Goal: Book appointment/travel/reservation

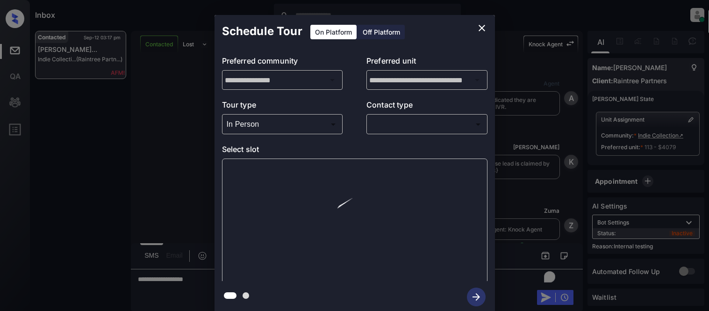
click at [388, 113] on p "Contact type" at bounding box center [426, 106] width 121 height 15
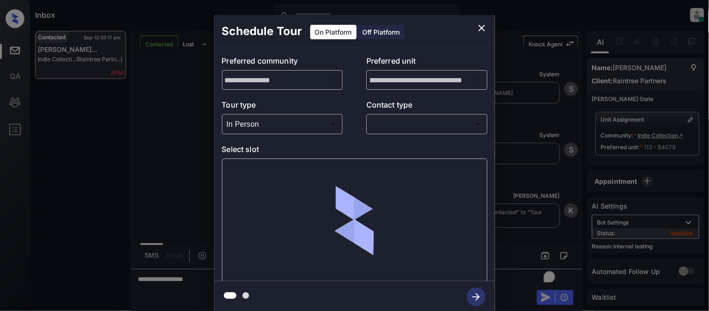
scroll to position [2, 0]
click at [385, 127] on body "Tour Cancelled in Knock Inbox Kristina Cataag Online Set yourself offline Set y…" at bounding box center [354, 155] width 709 height 311
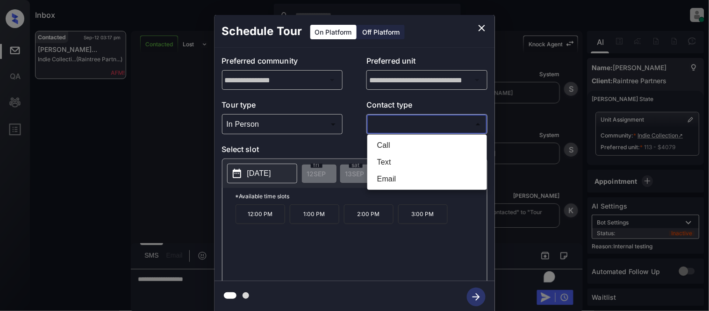
click at [379, 161] on li "Text" at bounding box center [427, 162] width 115 height 17
type input "****"
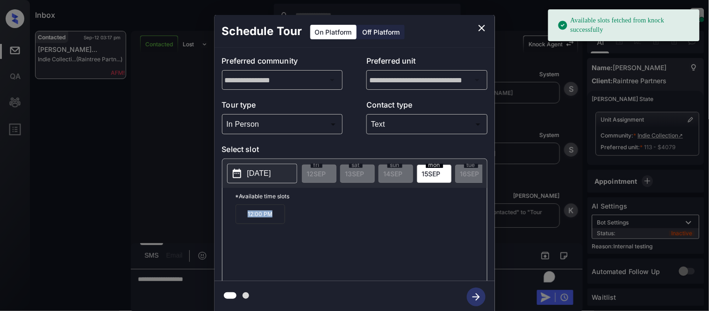
drag, startPoint x: 238, startPoint y: 219, endPoint x: 277, endPoint y: 222, distance: 38.9
click at [277, 222] on p "12:00 PM" at bounding box center [261, 214] width 50 height 20
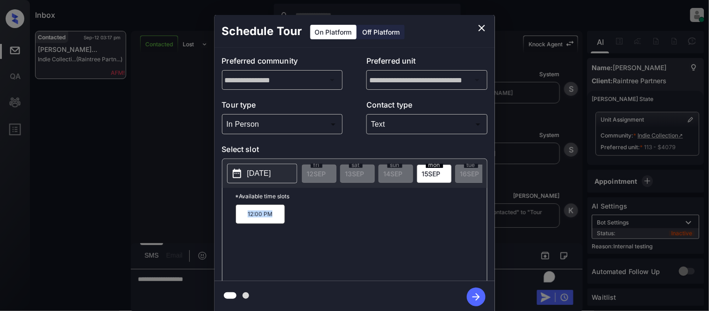
copy p "12:00 PM"
click at [178, 210] on div "**********" at bounding box center [354, 164] width 709 height 328
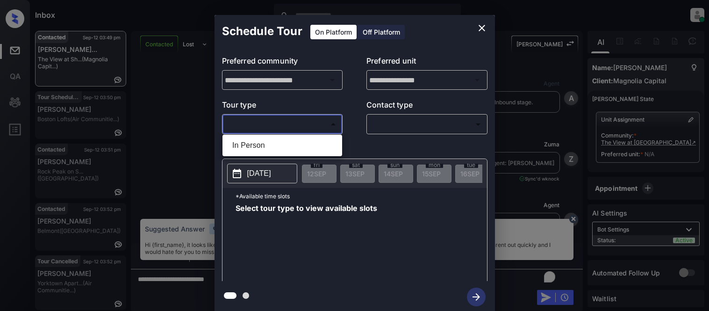
click at [264, 147] on li "In Person" at bounding box center [282, 145] width 115 height 17
click at [393, 119] on div at bounding box center [354, 155] width 709 height 311
type input "********"
click at [390, 122] on div at bounding box center [354, 155] width 709 height 311
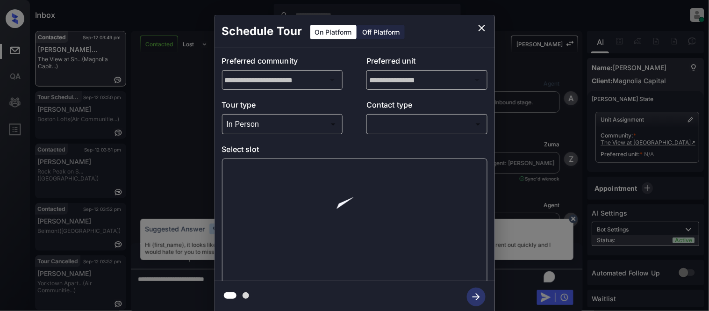
scroll to position [462, 0]
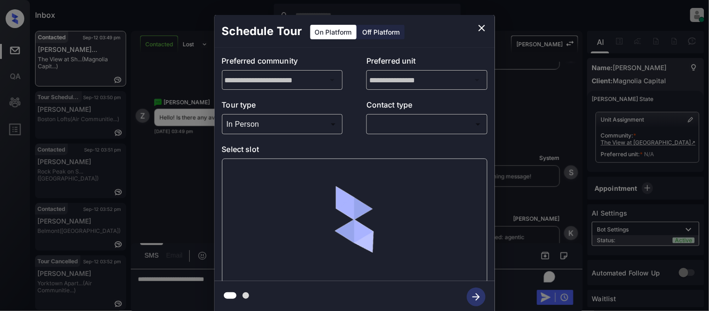
click at [391, 129] on body "Inbox Kristina Cataag Online Set yourself offline Set yourself on break Profile…" at bounding box center [354, 155] width 709 height 311
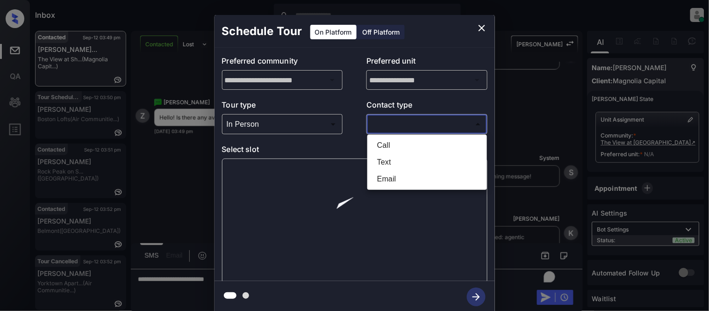
click at [388, 158] on li "Text" at bounding box center [427, 162] width 115 height 17
type input "****"
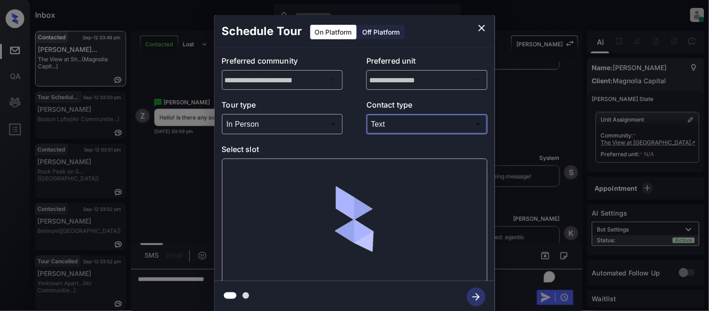
click at [236, 183] on div at bounding box center [355, 220] width 266 height 125
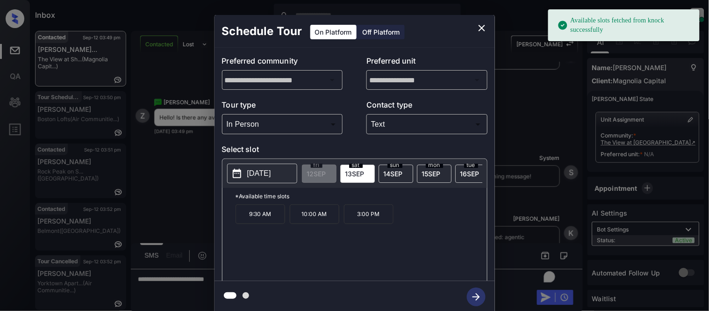
click at [251, 176] on p "2025-09-13" at bounding box center [259, 173] width 24 height 11
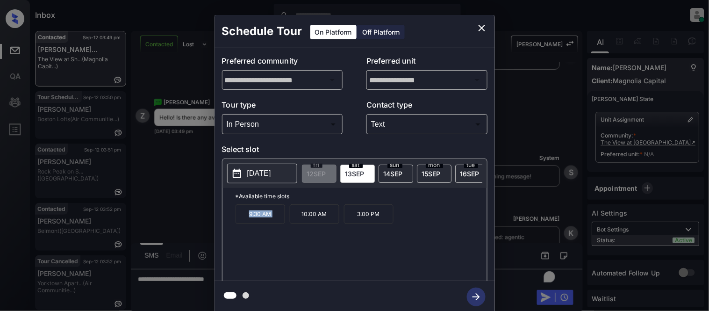
drag, startPoint x: 246, startPoint y: 220, endPoint x: 290, endPoint y: 223, distance: 44.1
click at [290, 223] on div "9:30 AM 10:00 AM 3:00 PM" at bounding box center [362, 241] width 252 height 75
copy p "9:30 AM"
click at [205, 292] on div "**********" at bounding box center [354, 164] width 709 height 328
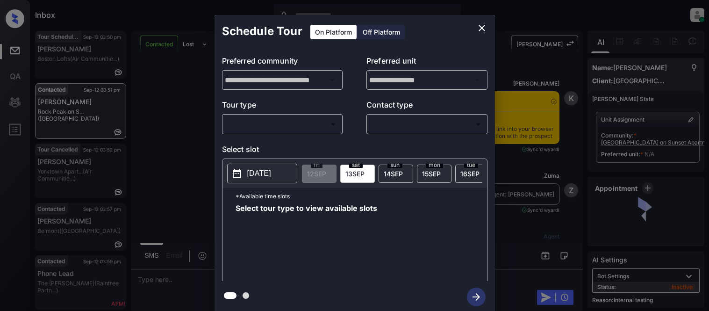
click at [252, 118] on body "Inbox Kristina Cataag Online Set yourself offline Set yourself on break Profile…" at bounding box center [354, 155] width 709 height 311
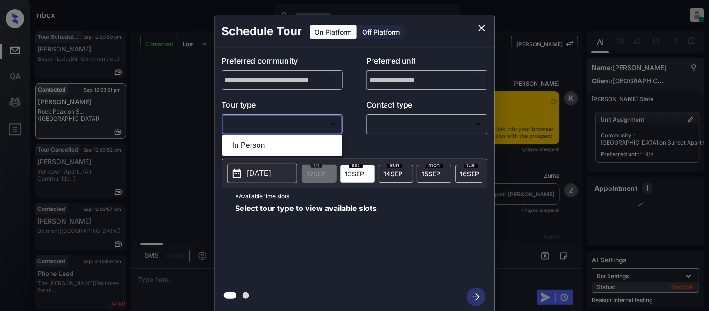
scroll to position [6899, 0]
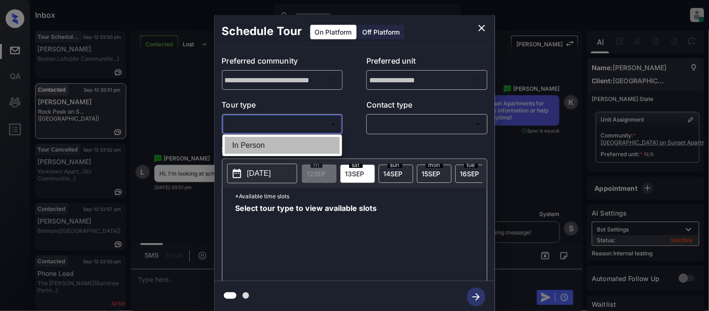
click at [251, 138] on li "In Person" at bounding box center [282, 145] width 115 height 17
type input "********"
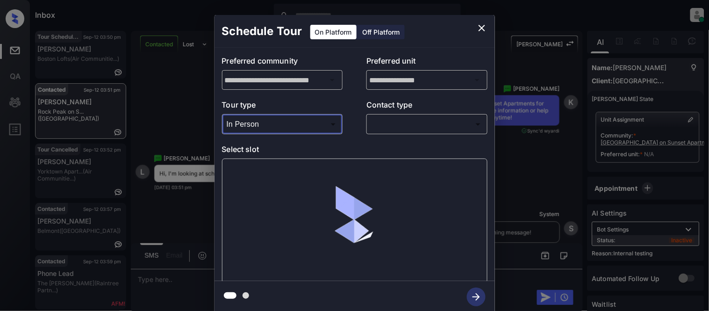
click at [397, 132] on div "​ ​" at bounding box center [426, 124] width 121 height 20
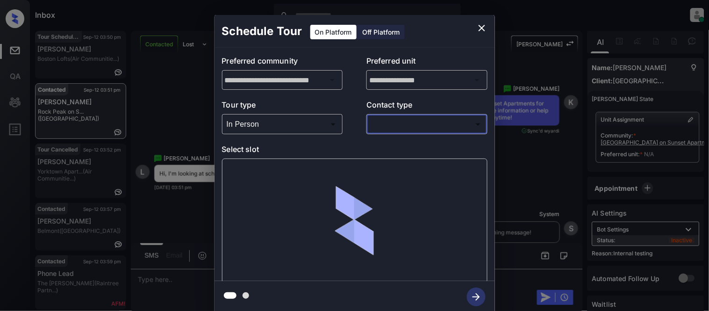
click at [396, 127] on body "Inbox Kristina Cataag Online Set yourself offline Set yourself on break Profile…" at bounding box center [354, 155] width 709 height 311
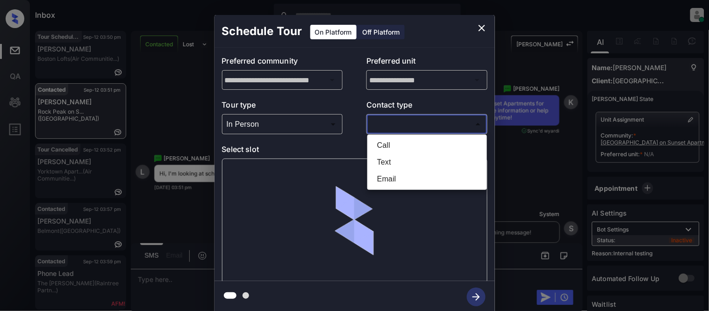
click at [386, 164] on li "Text" at bounding box center [427, 162] width 115 height 17
type input "****"
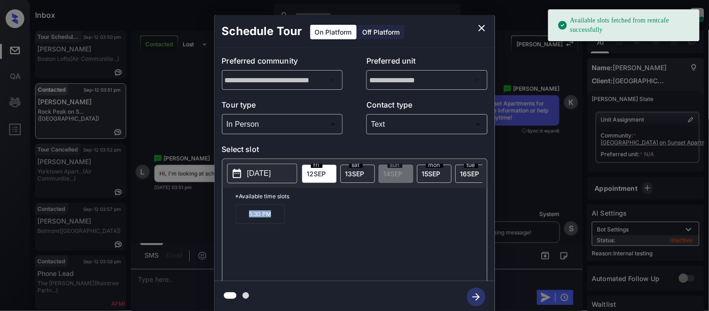
drag, startPoint x: 240, startPoint y: 223, endPoint x: 281, endPoint y: 223, distance: 41.1
click at [293, 223] on div "5:30 PM" at bounding box center [362, 241] width 252 height 75
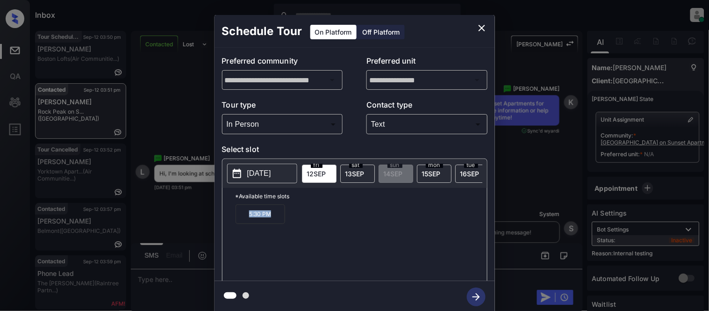
copy p "5:30 PM"
click at [175, 283] on div "**********" at bounding box center [354, 164] width 709 height 328
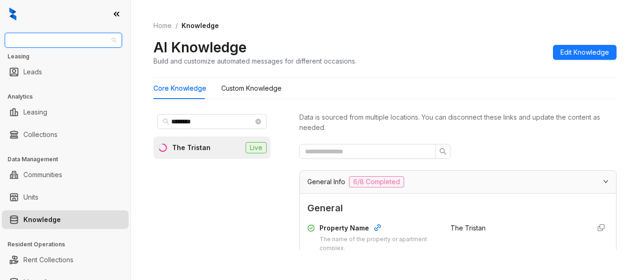
scroll to position [886, 0]
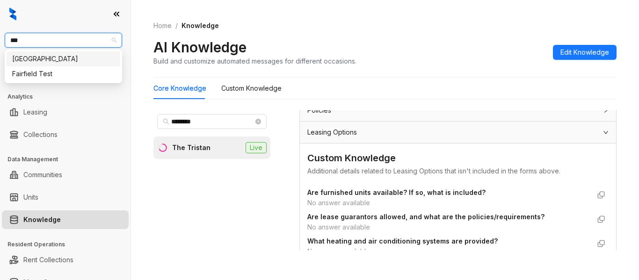
type input "****"
click at [41, 57] on div "[GEOGRAPHIC_DATA]" at bounding box center [63, 59] width 102 height 10
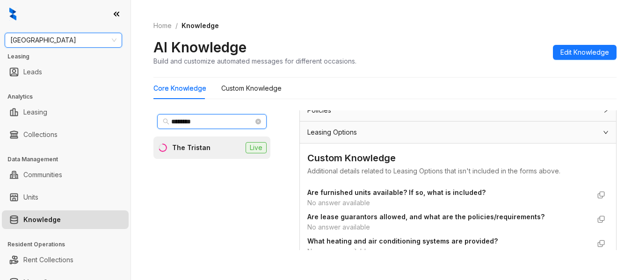
click at [211, 125] on input "********" at bounding box center [212, 121] width 82 height 10
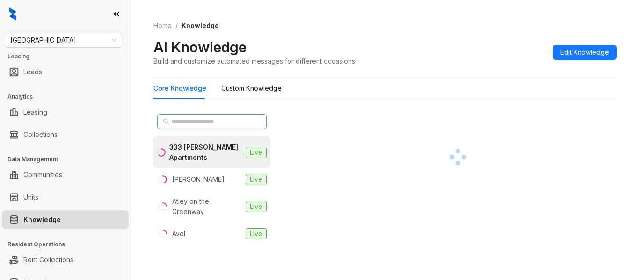
click at [193, 127] on span at bounding box center [211, 121] width 109 height 15
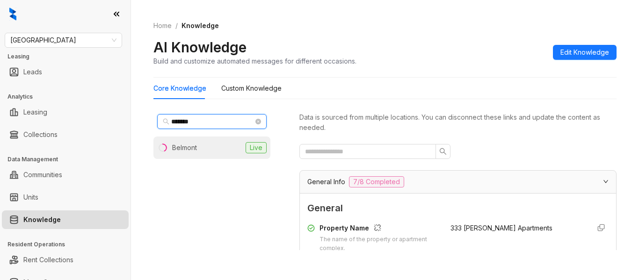
type input "*******"
click at [193, 141] on li "Belmont Live" at bounding box center [211, 148] width 117 height 22
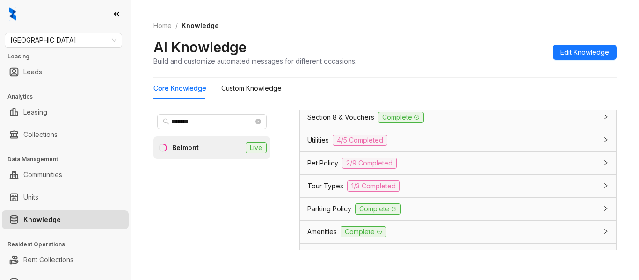
scroll to position [608, 0]
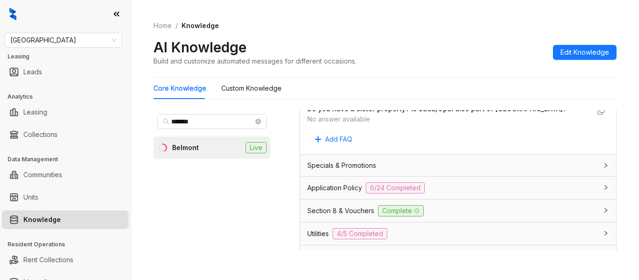
click at [321, 179] on div "Application Policy 6/24 Completed" at bounding box center [458, 188] width 316 height 22
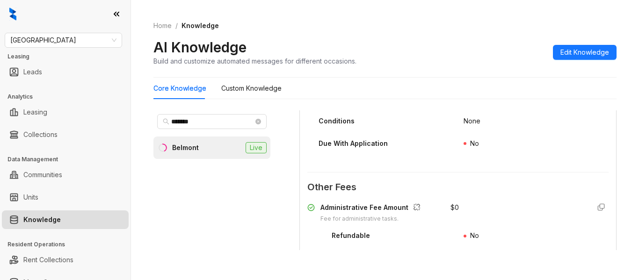
scroll to position [1402, 0]
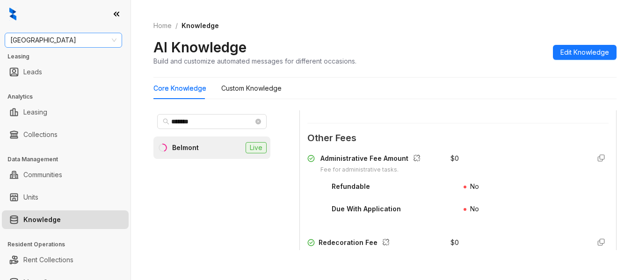
click at [47, 43] on span "Fairfield" at bounding box center [63, 40] width 106 height 14
type input "****"
click at [43, 64] on div "SfRent" at bounding box center [64, 58] width 114 height 15
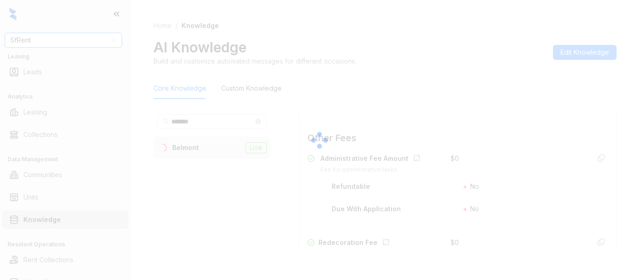
click at [218, 121] on div at bounding box center [319, 140] width 639 height 280
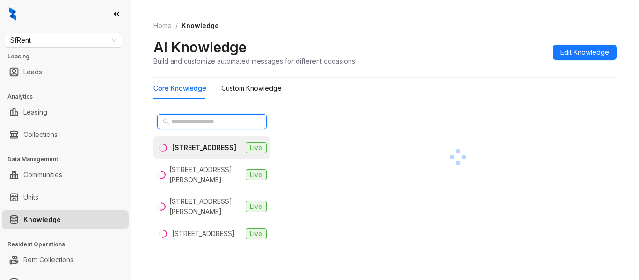
click at [220, 122] on input "text" at bounding box center [212, 121] width 82 height 10
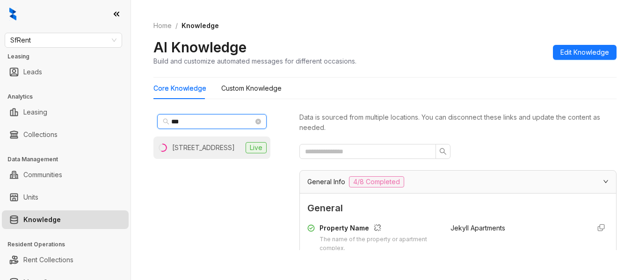
type input "***"
click at [217, 150] on div "411 Fairmount Ave, Oakland, CA" at bounding box center [203, 148] width 63 height 10
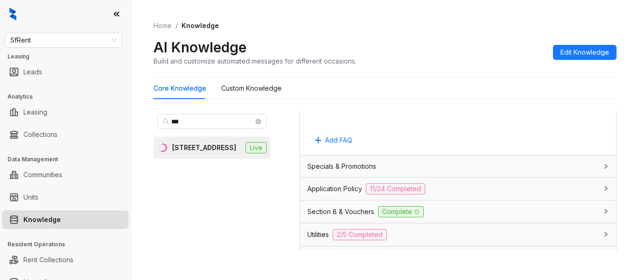
scroll to position [748, 0]
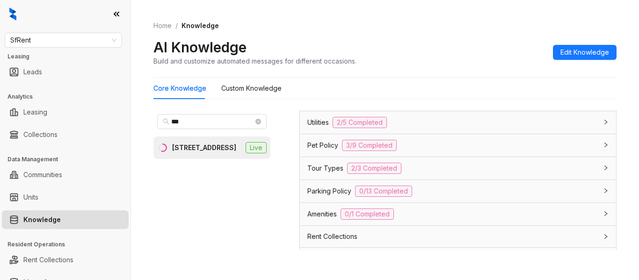
click at [316, 125] on span "Utilities" at bounding box center [318, 122] width 22 height 10
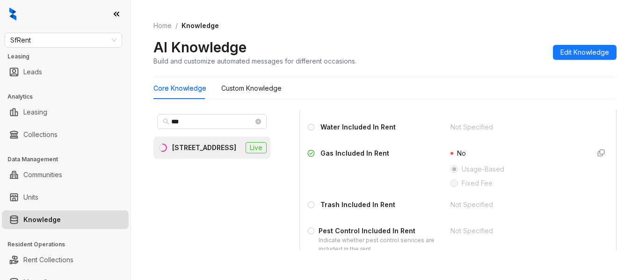
scroll to position [795, 0]
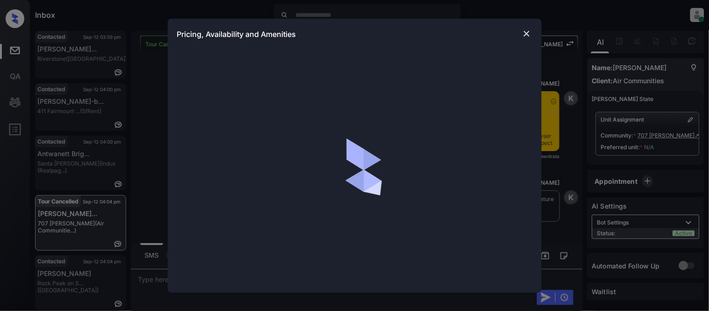
scroll to position [947, 0]
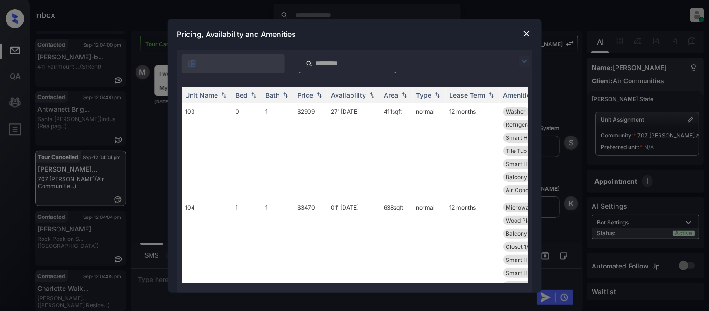
click at [524, 60] on img at bounding box center [524, 61] width 11 height 11
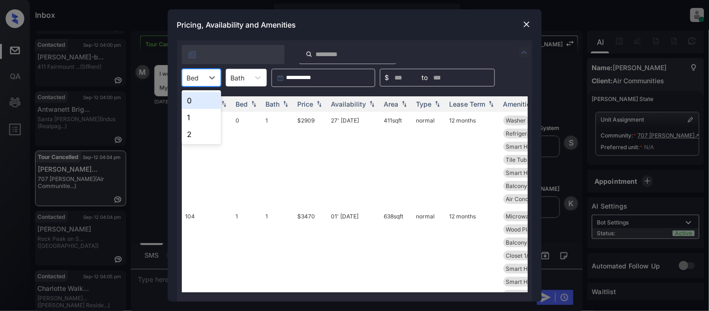
click at [203, 78] on div "Bed" at bounding box center [193, 78] width 22 height 14
click at [197, 116] on div "1" at bounding box center [201, 117] width 39 height 17
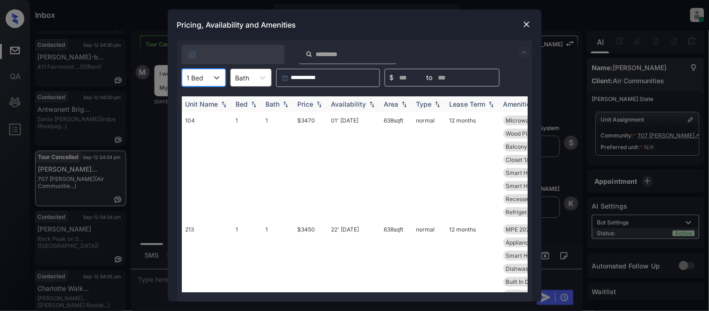
click at [310, 107] on div "Price" at bounding box center [306, 104] width 16 height 8
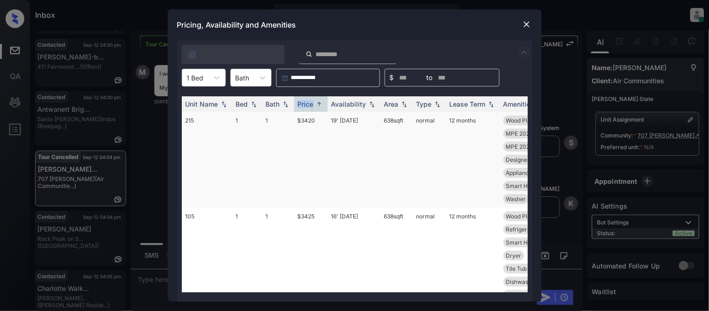
click at [307, 120] on td "$3420" at bounding box center [311, 160] width 34 height 96
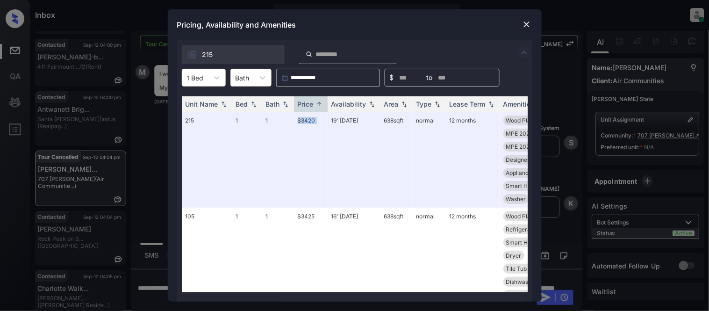
click at [521, 26] on div at bounding box center [526, 24] width 11 height 11
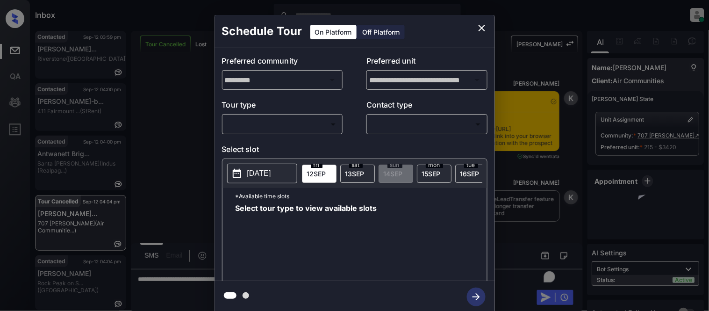
click at [270, 129] on body "Inbox [PERSON_NAME] Cataag Online Set yourself offline Set yourself on break Pr…" at bounding box center [354, 155] width 709 height 311
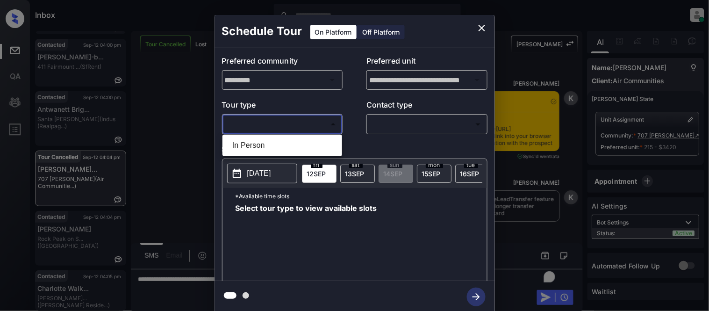
scroll to position [3776, 0]
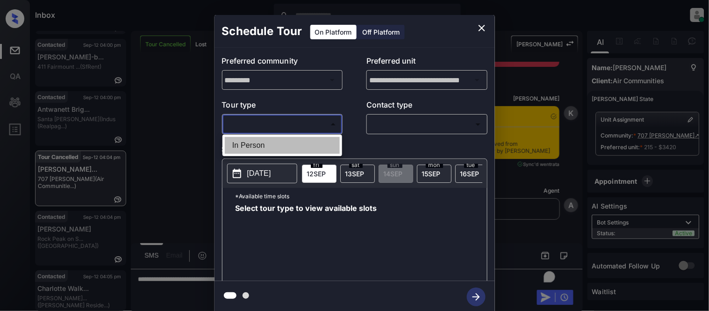
click at [256, 148] on li "In Person" at bounding box center [282, 145] width 115 height 17
type input "********"
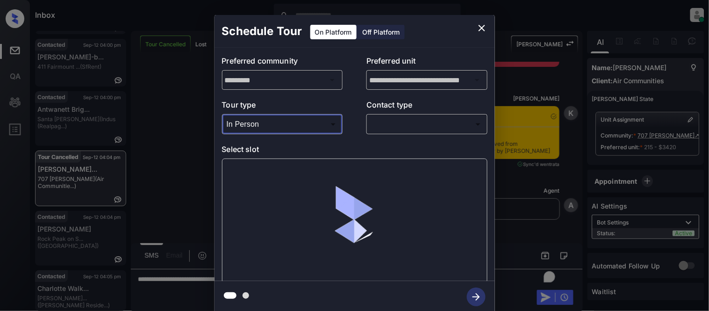
click at [382, 129] on body "Inbox Kristina Cataag Online Set yourself offline Set yourself on break Profile…" at bounding box center [354, 155] width 709 height 311
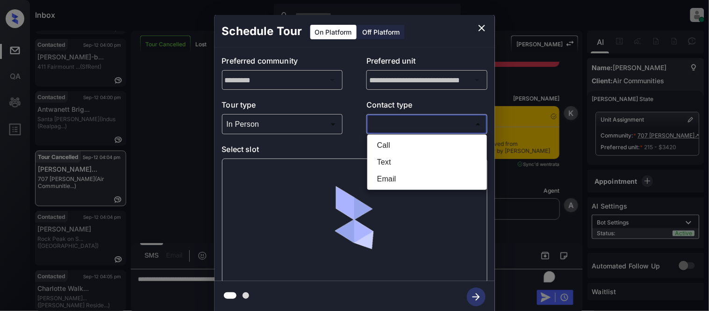
click at [382, 159] on li "Text" at bounding box center [427, 162] width 115 height 17
type input "****"
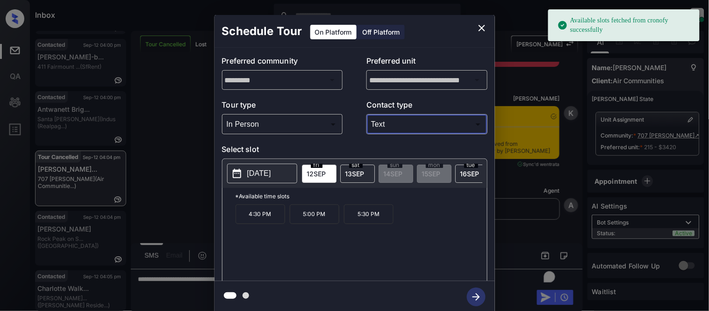
click at [270, 174] on p "2025-09-12" at bounding box center [259, 173] width 24 height 11
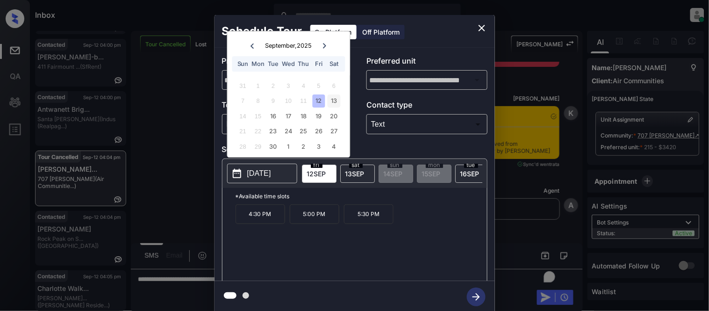
click at [330, 103] on div "13" at bounding box center [334, 101] width 13 height 13
click at [266, 218] on p "3:00 PM" at bounding box center [261, 214] width 50 height 20
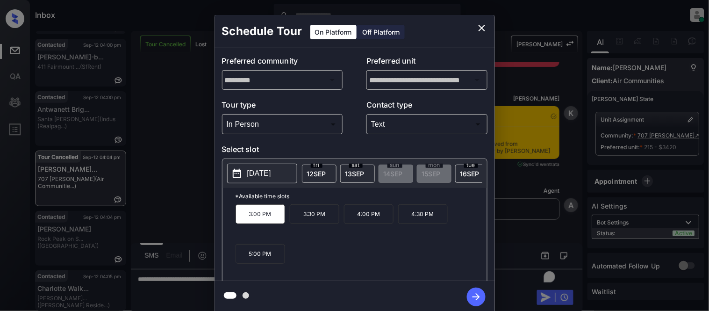
click at [467, 289] on button "button" at bounding box center [476, 297] width 30 height 24
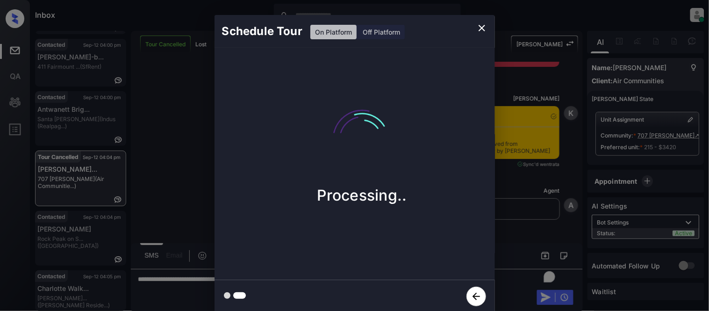
click at [526, 199] on div "Schedule Tour On Platform Off Platform Processing.." at bounding box center [354, 164] width 709 height 328
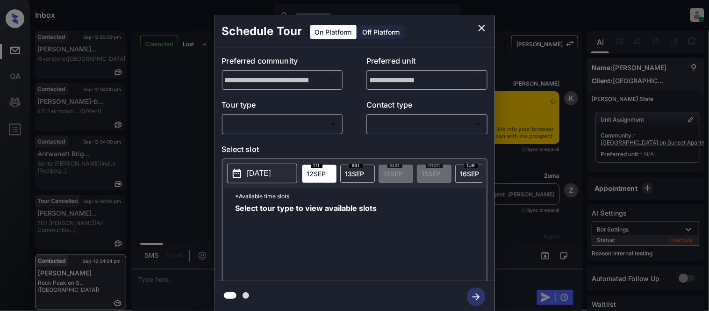
scroll to position [7314, 0]
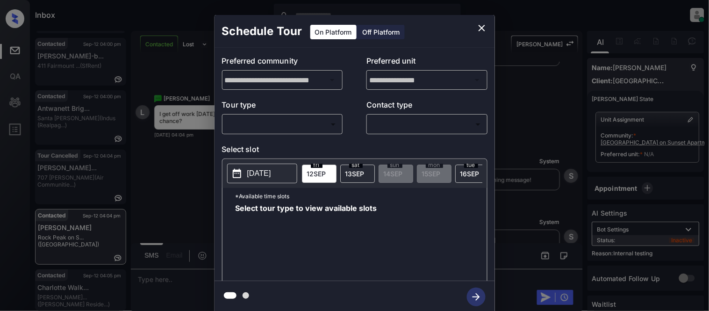
click at [288, 127] on body "Inbox Kristina Cataag Online Set yourself offline Set yourself on break Profile…" at bounding box center [354, 155] width 709 height 311
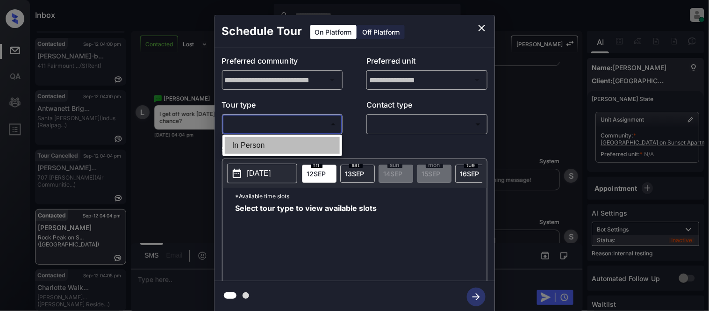
click at [282, 138] on li "In Person" at bounding box center [282, 145] width 115 height 17
type input "********"
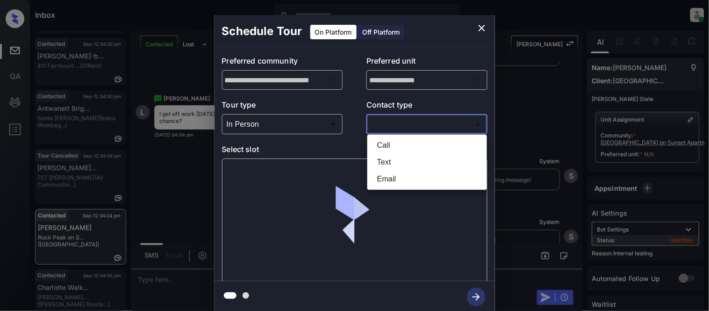
click at [379, 122] on body "Inbox Kristina Cataag Online Set yourself offline Set yourself on break Profile…" at bounding box center [354, 155] width 709 height 311
click at [376, 164] on li "Text" at bounding box center [427, 162] width 115 height 17
type input "****"
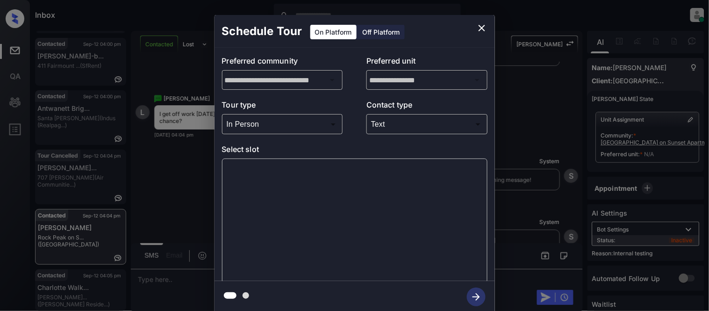
click at [245, 184] on div at bounding box center [355, 220] width 266 height 125
click at [246, 175] on div at bounding box center [355, 220] width 266 height 125
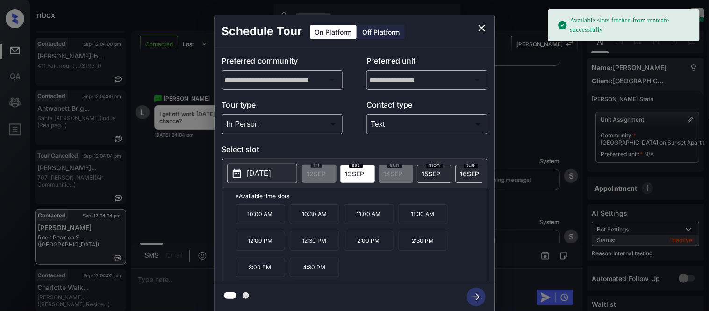
click at [246, 175] on button "[DATE]" at bounding box center [262, 174] width 70 height 20
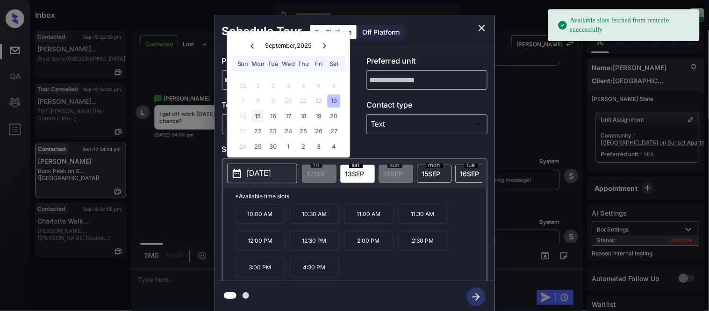
scroll to position [0, 0]
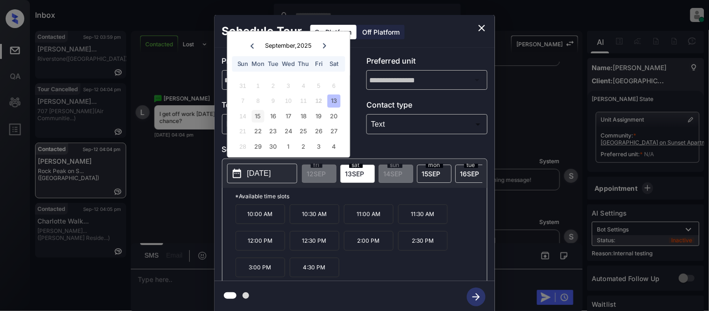
click at [263, 115] on div "15" at bounding box center [258, 116] width 13 height 13
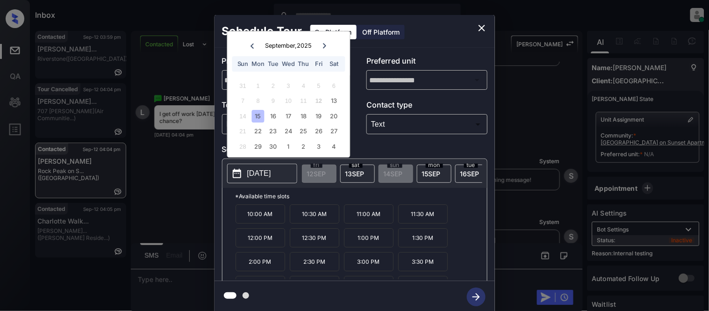
scroll to position [16, 0]
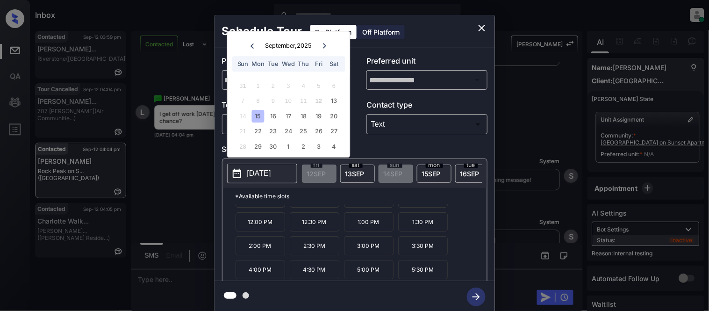
click at [182, 277] on div "**********" at bounding box center [354, 164] width 709 height 328
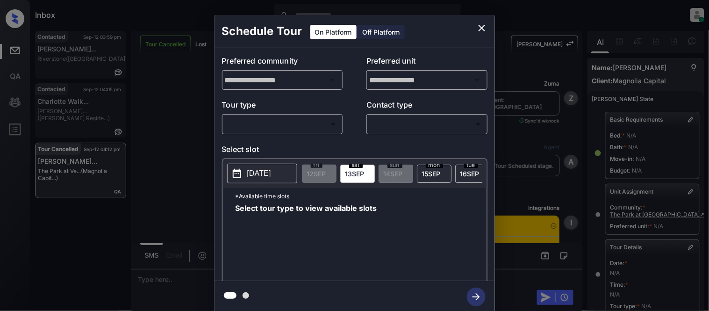
scroll to position [156, 0]
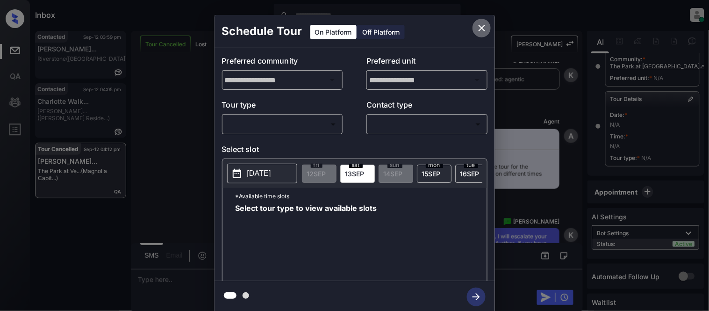
click at [477, 27] on icon "close" at bounding box center [481, 27] width 11 height 11
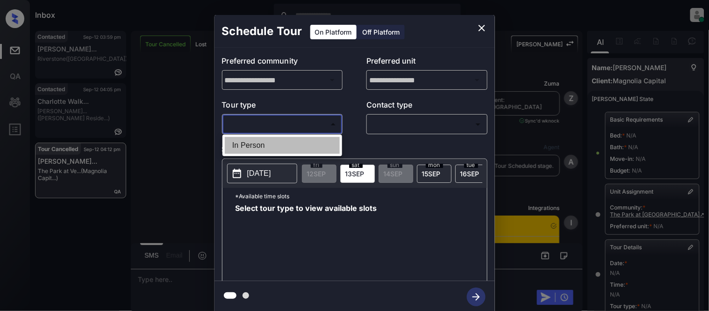
click at [244, 137] on li "In Person" at bounding box center [282, 145] width 115 height 17
type input "********"
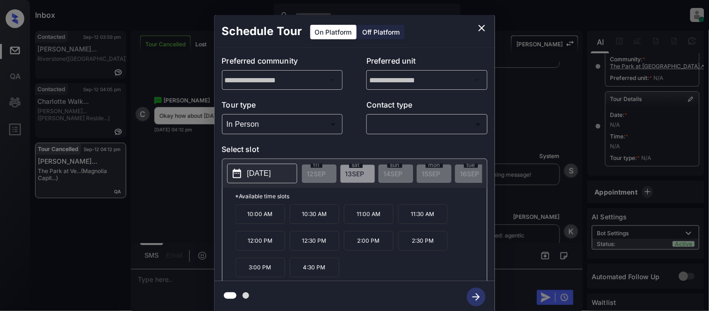
drag, startPoint x: 356, startPoint y: 126, endPoint x: 376, endPoint y: 124, distance: 20.2
click at [357, 126] on div "Tour type In Person ******** ​ Contact type ​ ​" at bounding box center [355, 116] width 266 height 35
click at [376, 124] on body "Inbox Kristina Cataag Online Set yourself offline Set yourself on break Profile…" at bounding box center [354, 155] width 709 height 311
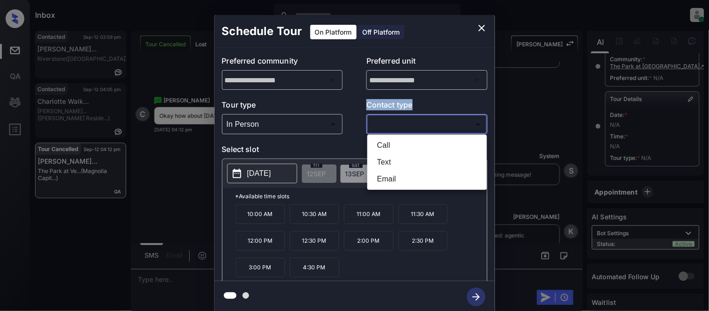
click at [378, 160] on li "Text" at bounding box center [427, 162] width 115 height 17
type input "****"
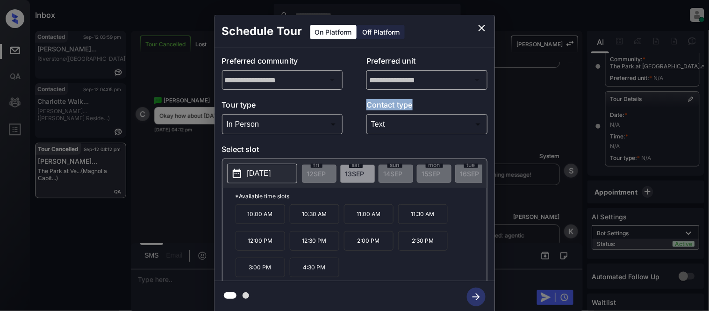
click at [244, 178] on button "2025-09-13" at bounding box center [262, 174] width 70 height 20
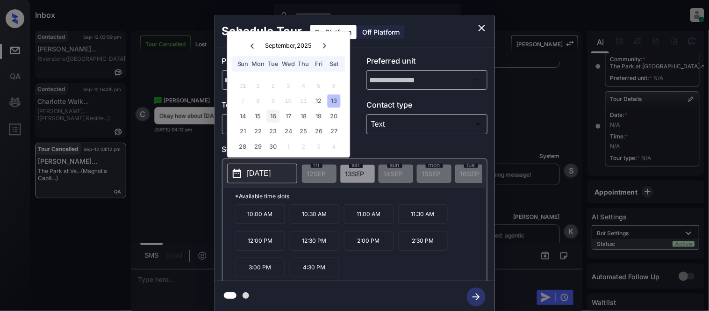
click at [273, 113] on div "16" at bounding box center [273, 116] width 13 height 13
click at [280, 114] on div "14 15 16 17 18 19 20" at bounding box center [288, 115] width 116 height 15
click at [289, 115] on div "17" at bounding box center [288, 116] width 13 height 13
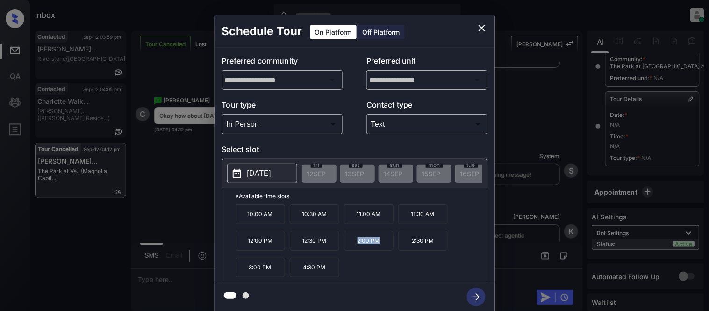
drag, startPoint x: 352, startPoint y: 248, endPoint x: 379, endPoint y: 248, distance: 26.6
click at [379, 248] on p "2:00 PM" at bounding box center [369, 241] width 50 height 20
copy p "2:00 PM"
click at [484, 28] on icon "close" at bounding box center [481, 27] width 11 height 11
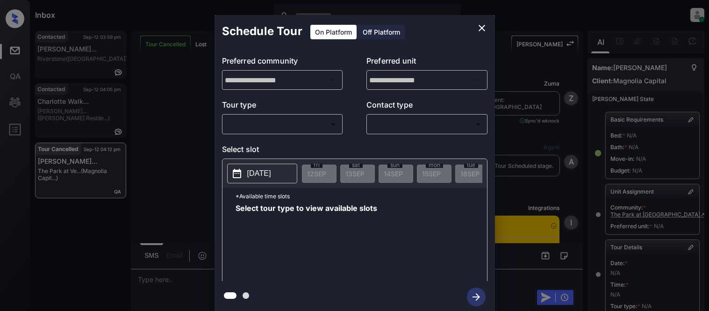
click at [251, 122] on body "Inbox [PERSON_NAME] Cataag Online Set yourself offline Set yourself on break Pr…" at bounding box center [354, 155] width 709 height 311
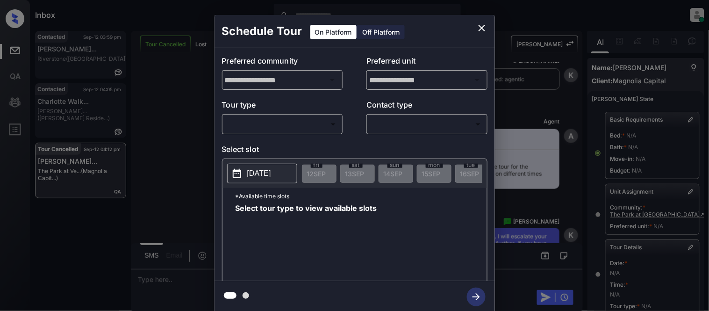
scroll to position [156, 0]
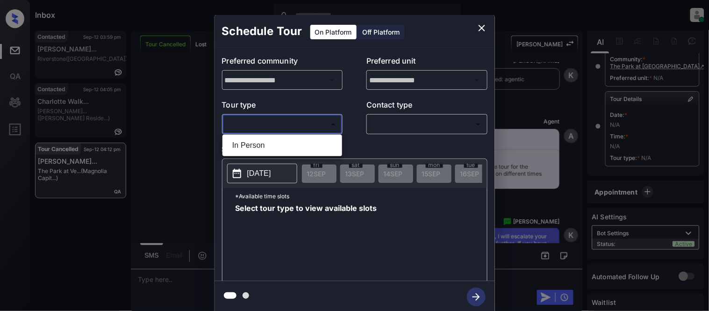
click at [250, 137] on li "In Person" at bounding box center [282, 145] width 115 height 17
type input "********"
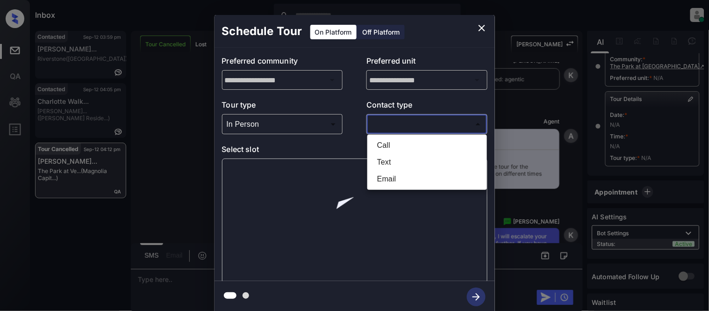
click at [442, 123] on body "Inbox Kristina Cataag Online Set yourself offline Set yourself on break Profile…" at bounding box center [354, 155] width 709 height 311
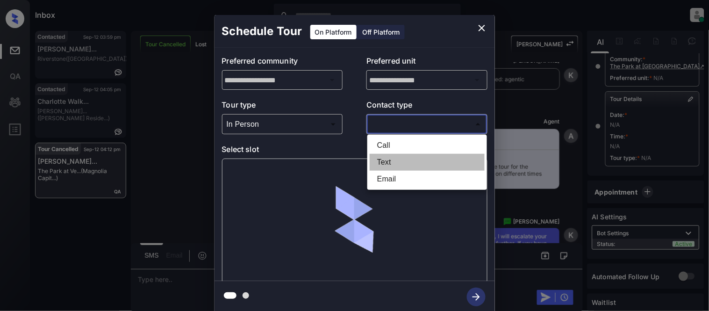
click at [377, 158] on li "Text" at bounding box center [427, 162] width 115 height 17
type input "****"
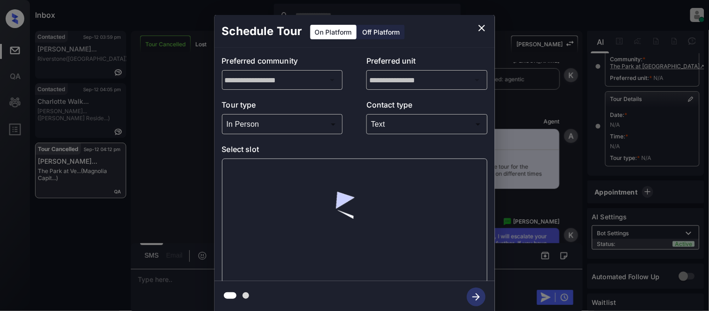
click at [272, 180] on div at bounding box center [355, 220] width 266 height 125
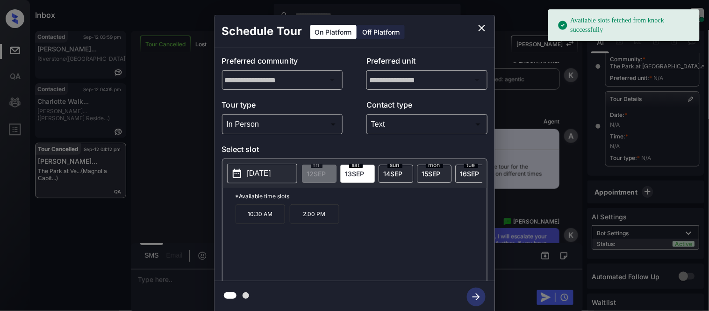
click at [271, 173] on p "[DATE]" at bounding box center [259, 173] width 24 height 11
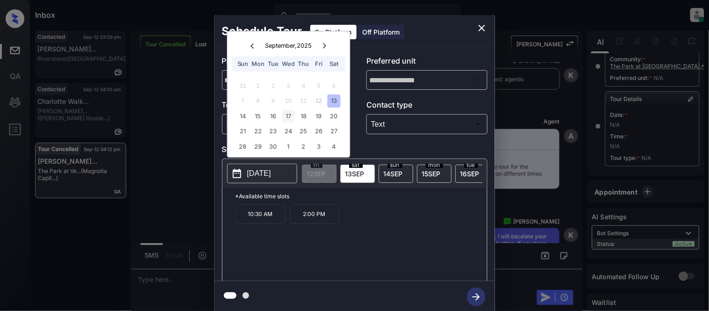
click at [282, 118] on div "17" at bounding box center [288, 116] width 13 height 13
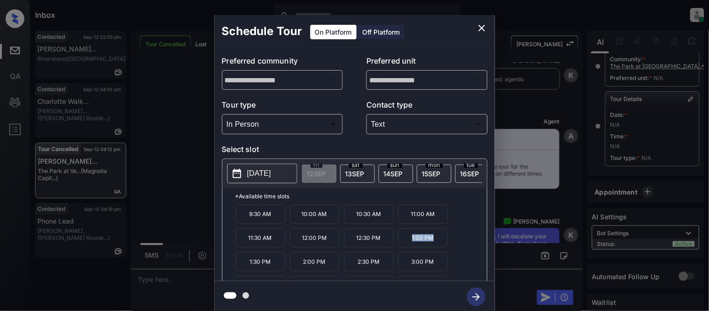
drag, startPoint x: 405, startPoint y: 241, endPoint x: 432, endPoint y: 241, distance: 27.1
click at [432, 241] on p "1:00 PM" at bounding box center [423, 237] width 50 height 19
click at [184, 279] on div "**********" at bounding box center [354, 164] width 709 height 328
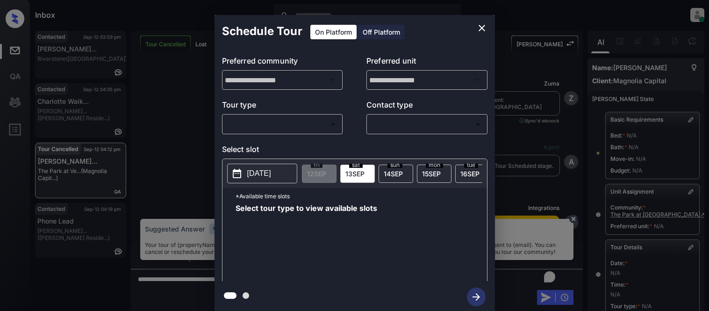
click at [279, 129] on body "Inbox [PERSON_NAME] Cataag Online Set yourself offline Set yourself on break Pr…" at bounding box center [354, 155] width 709 height 311
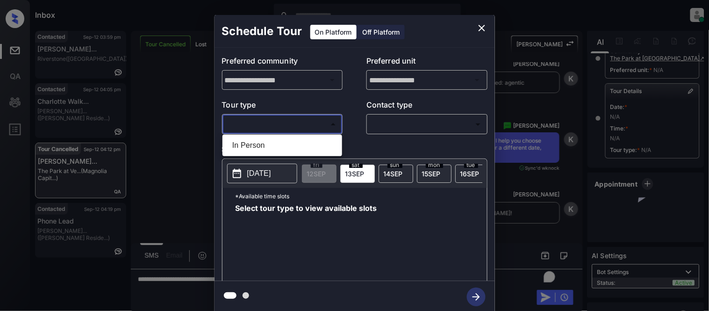
click at [279, 141] on li "In Person" at bounding box center [282, 145] width 115 height 17
type input "********"
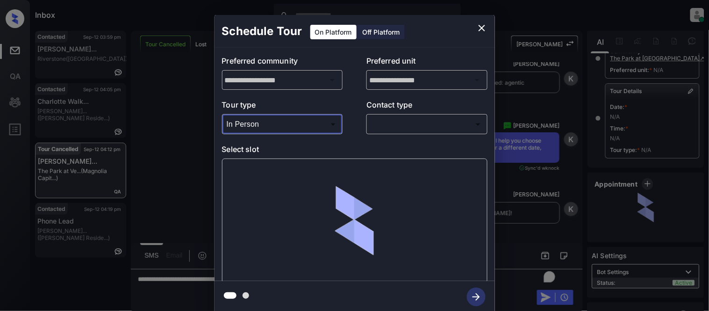
click at [374, 127] on body "Inbox Kristina Cataag Online Set yourself offline Set yourself on break Profile…" at bounding box center [354, 155] width 709 height 311
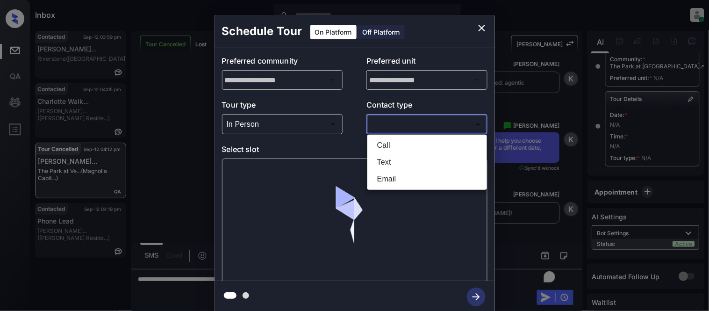
click at [388, 131] on div at bounding box center [354, 155] width 709 height 311
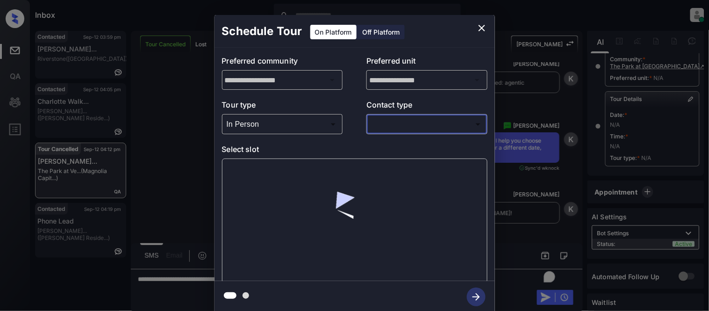
click at [388, 131] on body "Inbox Kristina Cataag Online Set yourself offline Set yourself on break Profile…" at bounding box center [354, 155] width 709 height 311
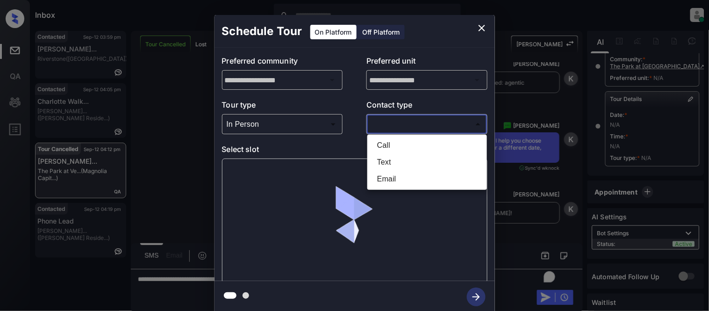
click at [383, 163] on li "Text" at bounding box center [427, 162] width 115 height 17
type input "****"
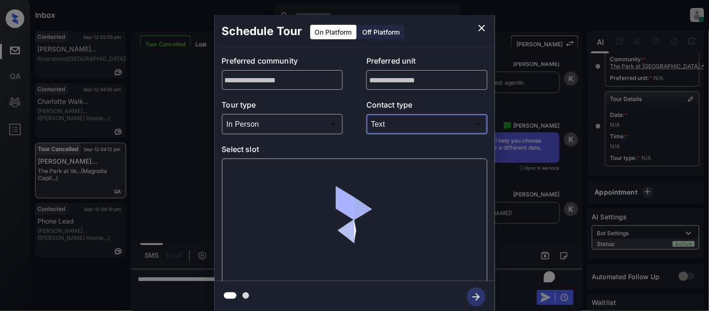
click at [297, 171] on div "Call Text Email" at bounding box center [354, 155] width 709 height 311
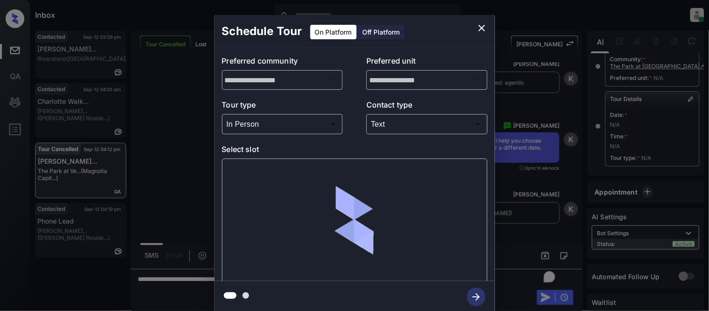
click at [272, 179] on div at bounding box center [355, 220] width 266 height 125
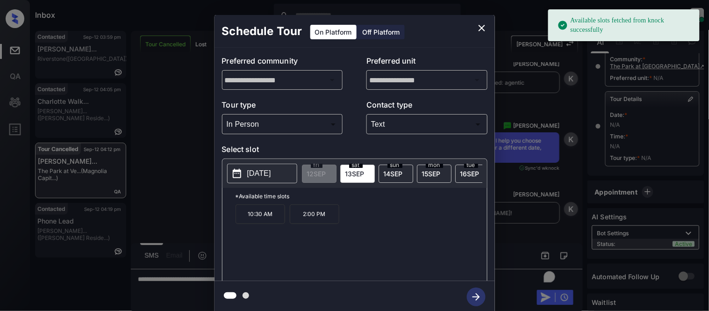
click at [271, 179] on p "[DATE]" at bounding box center [259, 173] width 24 height 11
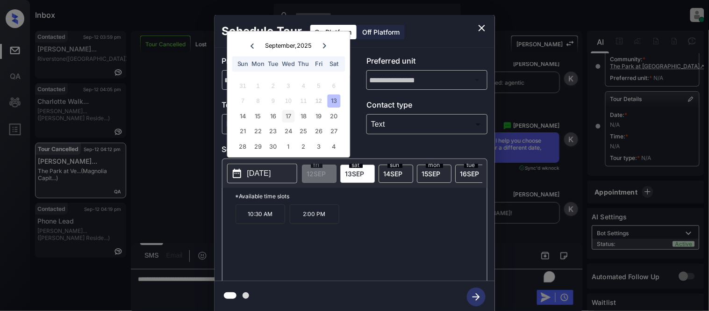
click at [288, 114] on div "17" at bounding box center [288, 116] width 13 height 13
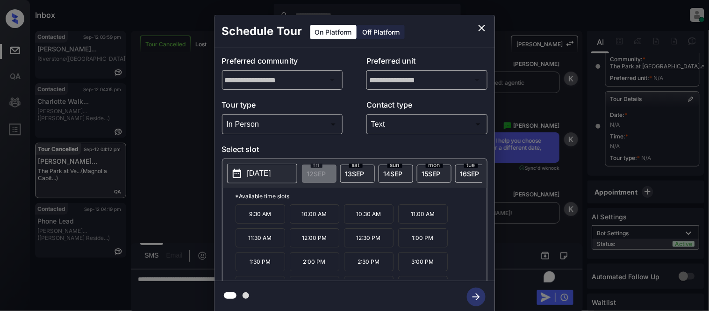
click at [427, 247] on p "1:00 PM" at bounding box center [423, 237] width 50 height 19
click at [473, 294] on div at bounding box center [355, 297] width 280 height 32
click at [538, 214] on div "**********" at bounding box center [354, 164] width 709 height 328
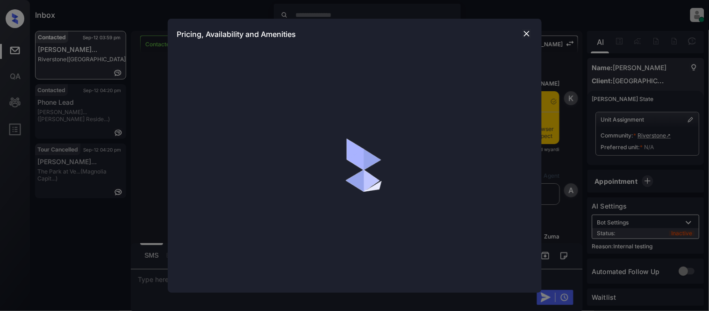
scroll to position [2055, 0]
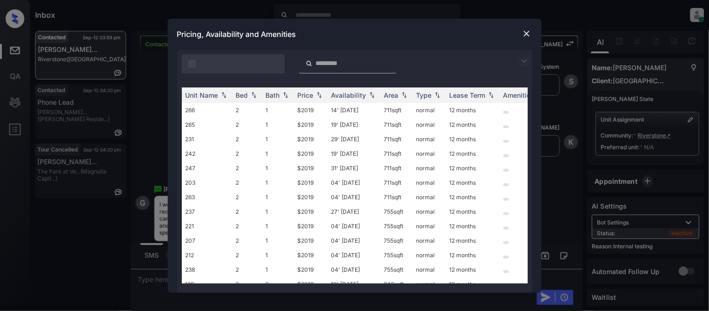
click at [519, 58] on img at bounding box center [524, 61] width 11 height 11
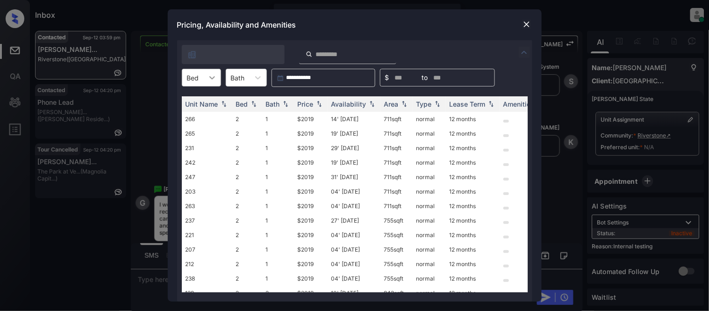
click at [212, 80] on icon at bounding box center [212, 77] width 9 height 9
click at [209, 104] on div "2" at bounding box center [201, 100] width 39 height 17
click at [312, 100] on div "Price" at bounding box center [306, 104] width 16 height 8
click at [312, 98] on th "Price" at bounding box center [311, 103] width 34 height 15
click at [309, 119] on td "$2019" at bounding box center [311, 119] width 34 height 14
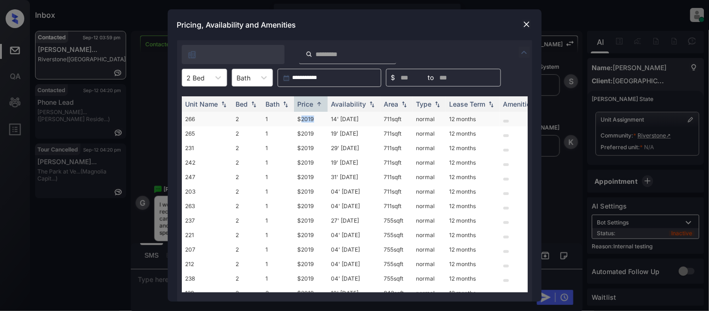
click at [309, 119] on td "$2019" at bounding box center [311, 119] width 34 height 14
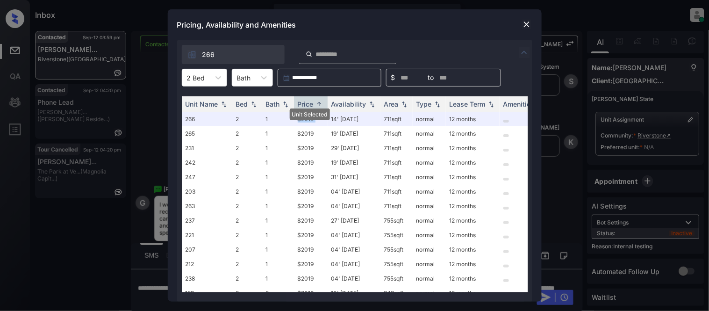
click at [527, 20] on img at bounding box center [526, 24] width 9 height 9
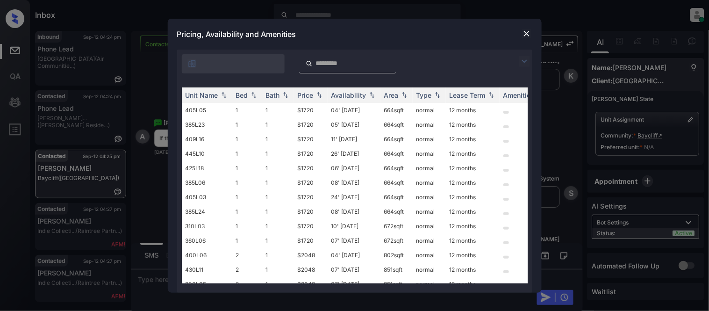
click at [529, 32] on img at bounding box center [526, 33] width 9 height 9
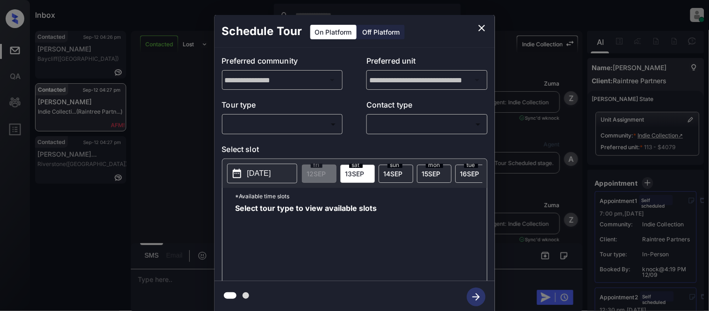
scroll to position [3298, 0]
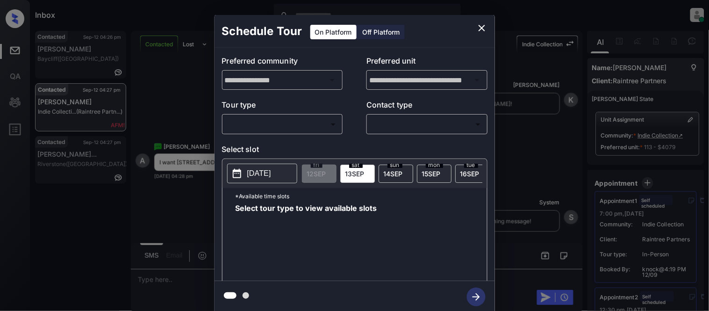
click at [480, 25] on icon "close" at bounding box center [482, 28] width 7 height 7
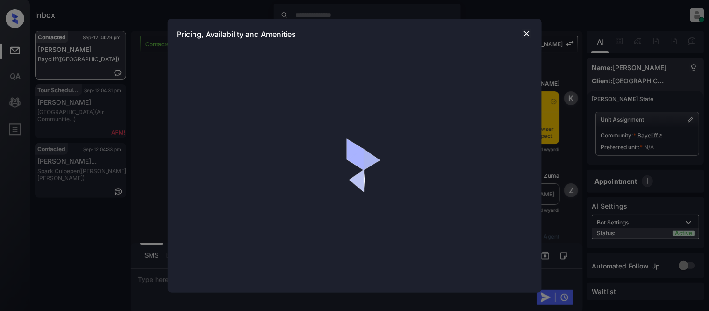
scroll to position [4326, 0]
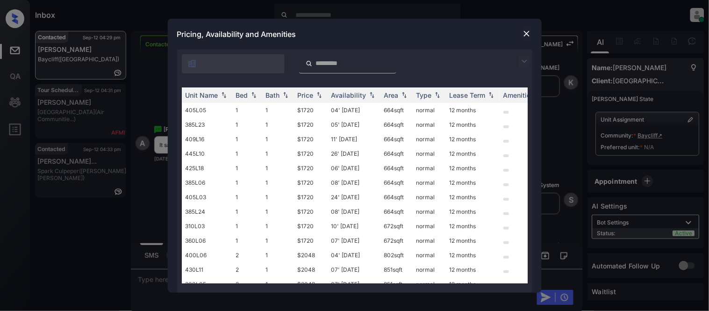
click at [527, 61] on img at bounding box center [524, 61] width 11 height 11
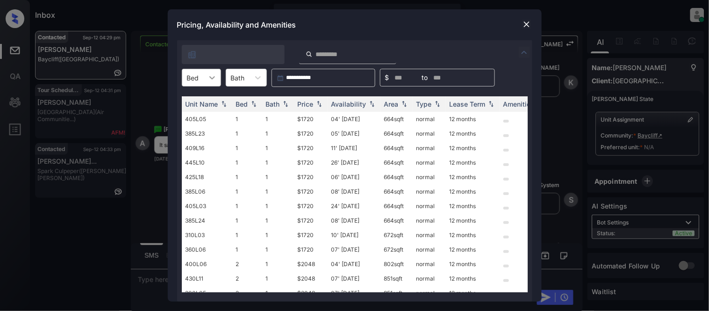
click at [213, 72] on div at bounding box center [212, 77] width 17 height 17
click at [524, 22] on img at bounding box center [526, 24] width 9 height 9
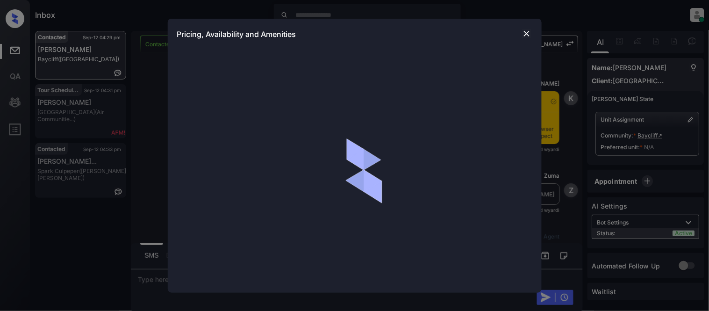
scroll to position [4326, 0]
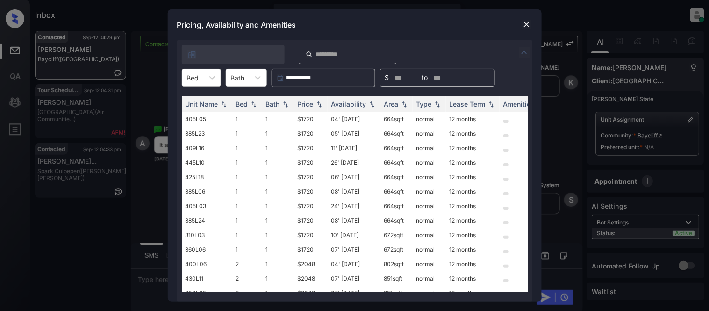
click at [200, 83] on div "Bed" at bounding box center [193, 78] width 22 height 14
click at [192, 115] on div "2" at bounding box center [201, 117] width 39 height 17
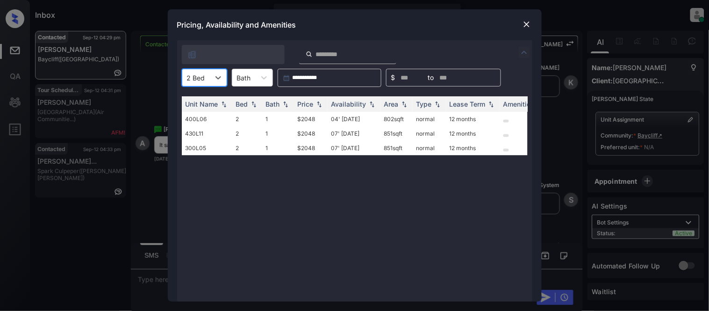
click at [524, 29] on img at bounding box center [526, 24] width 9 height 9
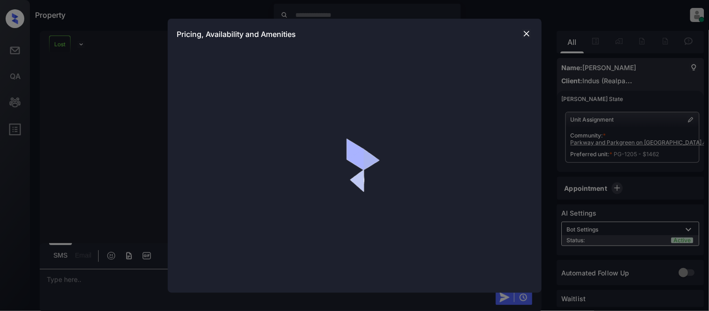
scroll to position [3385, 0]
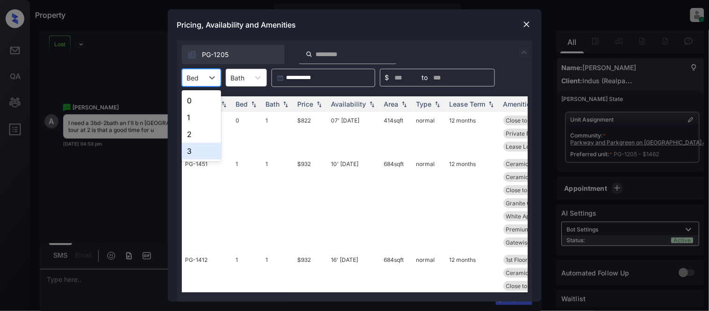
click at [203, 151] on div "3" at bounding box center [201, 151] width 39 height 17
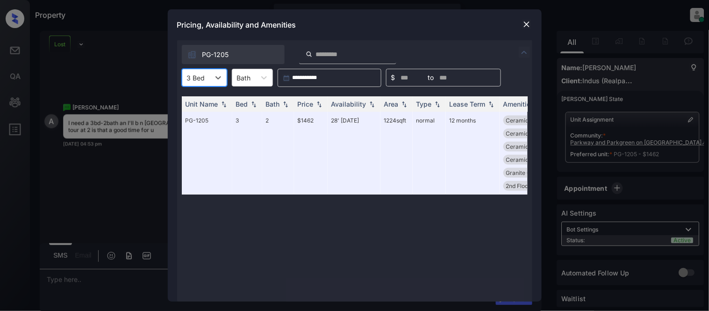
click at [527, 25] on img at bounding box center [526, 24] width 9 height 9
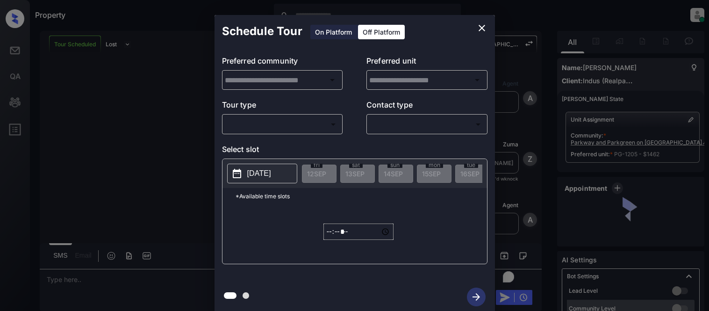
click at [302, 119] on body "Property [PERSON_NAME] Cataag Online Set yourself offline Set yourself on break…" at bounding box center [354, 155] width 709 height 311
type input "********"
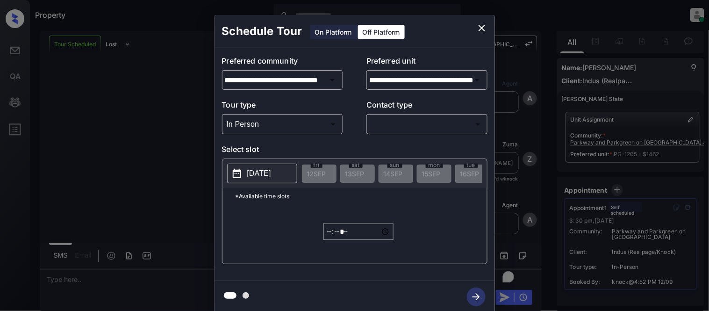
scroll to position [4, 0]
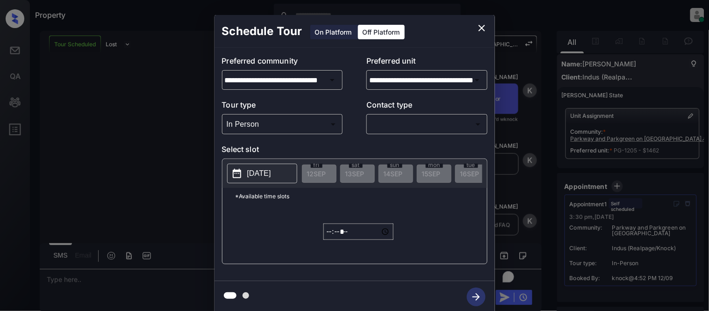
click at [479, 27] on icon "close" at bounding box center [481, 27] width 11 height 11
